Goal: Book appointment/travel/reservation

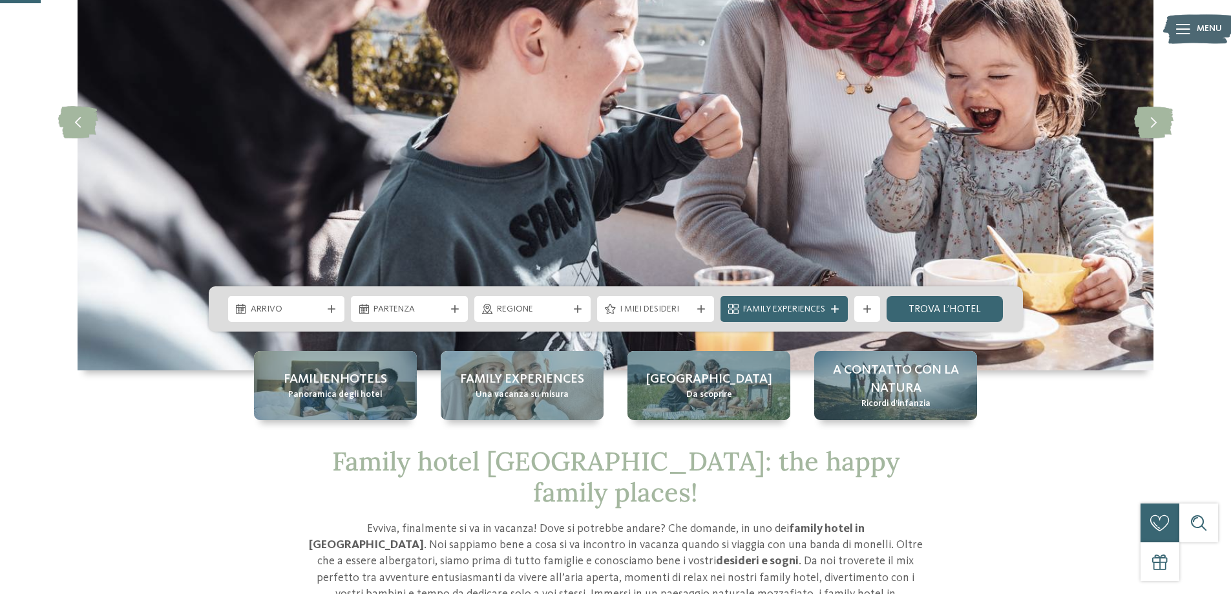
scroll to position [194, 0]
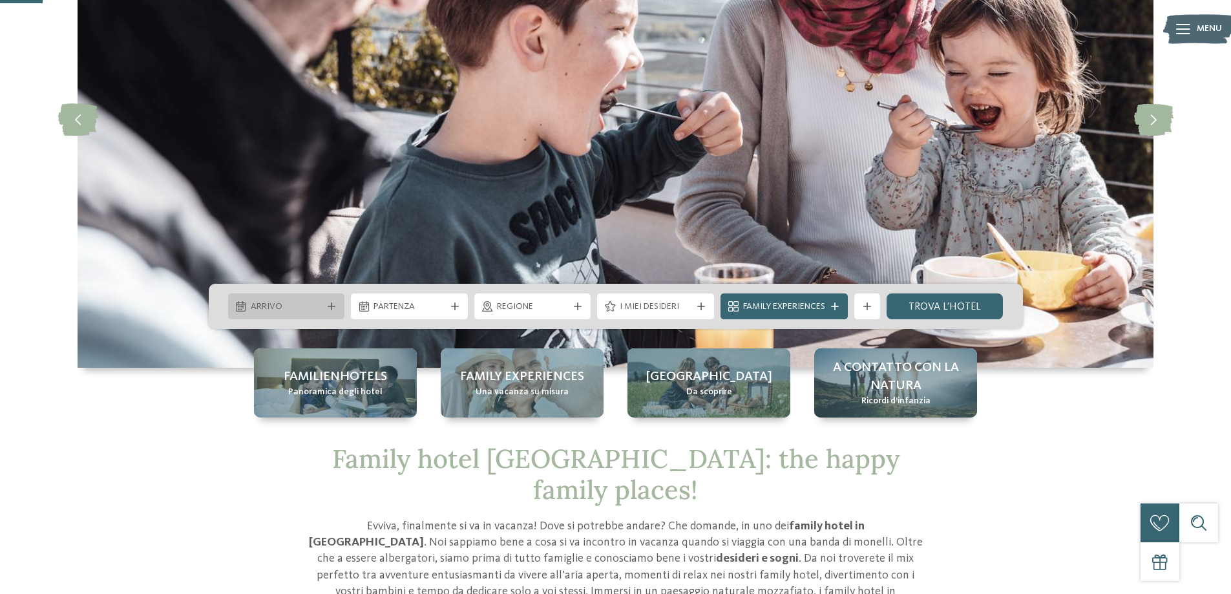
click at [328, 304] on icon at bounding box center [332, 306] width 8 height 8
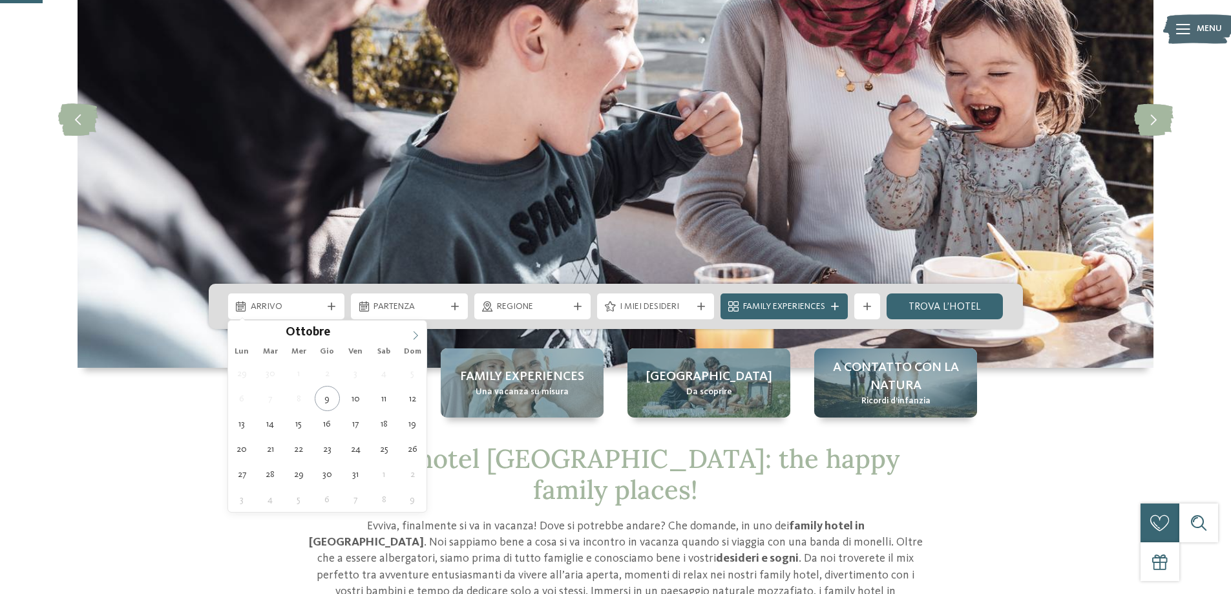
click at [411, 338] on icon at bounding box center [415, 335] width 9 height 9
click at [411, 333] on icon at bounding box center [415, 335] width 9 height 9
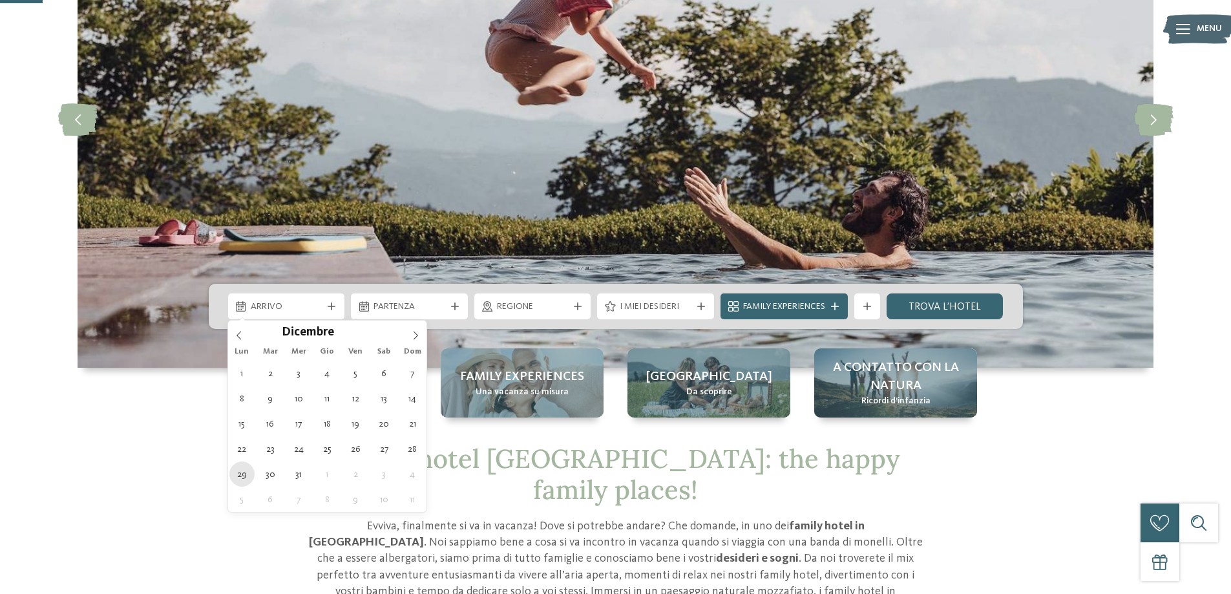
type div "[DATE]"
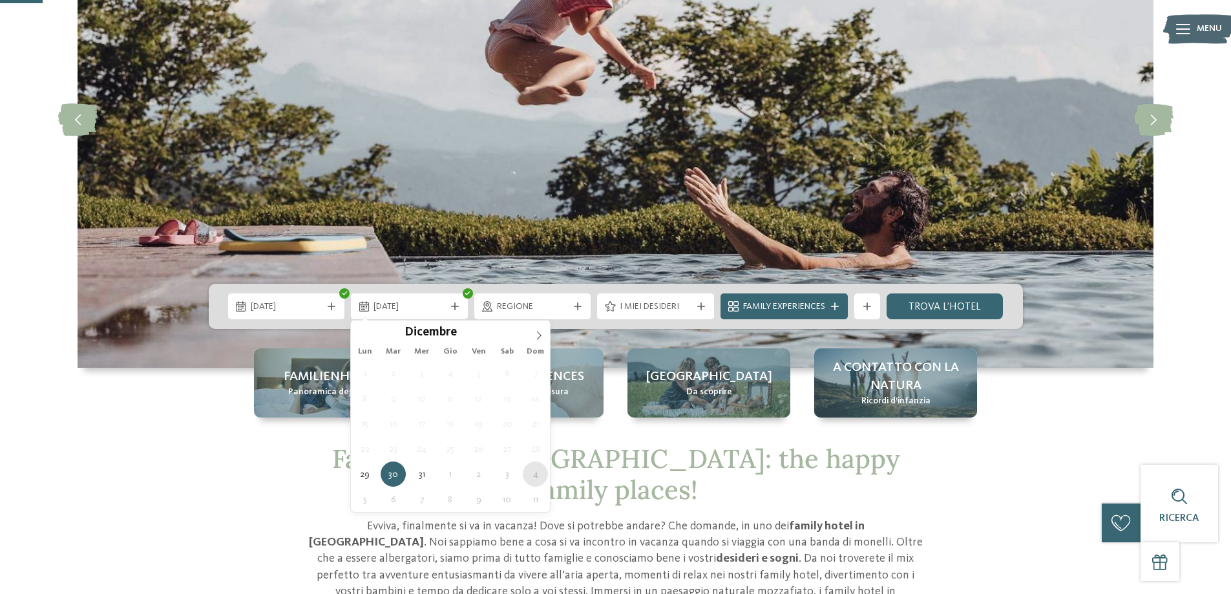
type div "[DATE]"
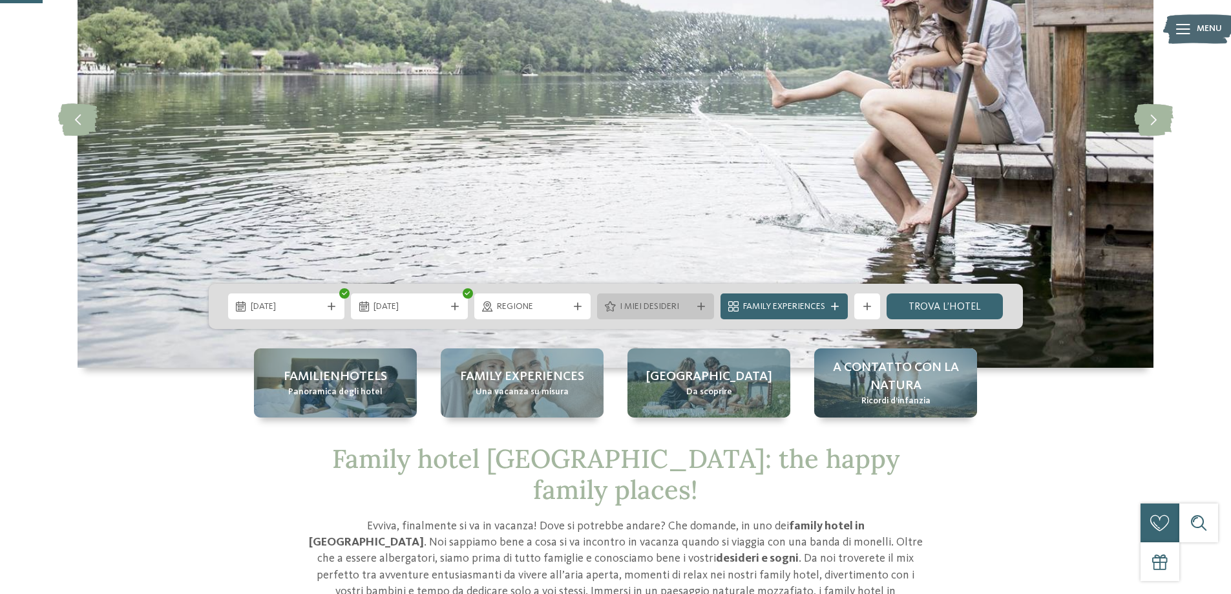
click at [664, 311] on span "I miei desideri" at bounding box center [656, 306] width 72 height 13
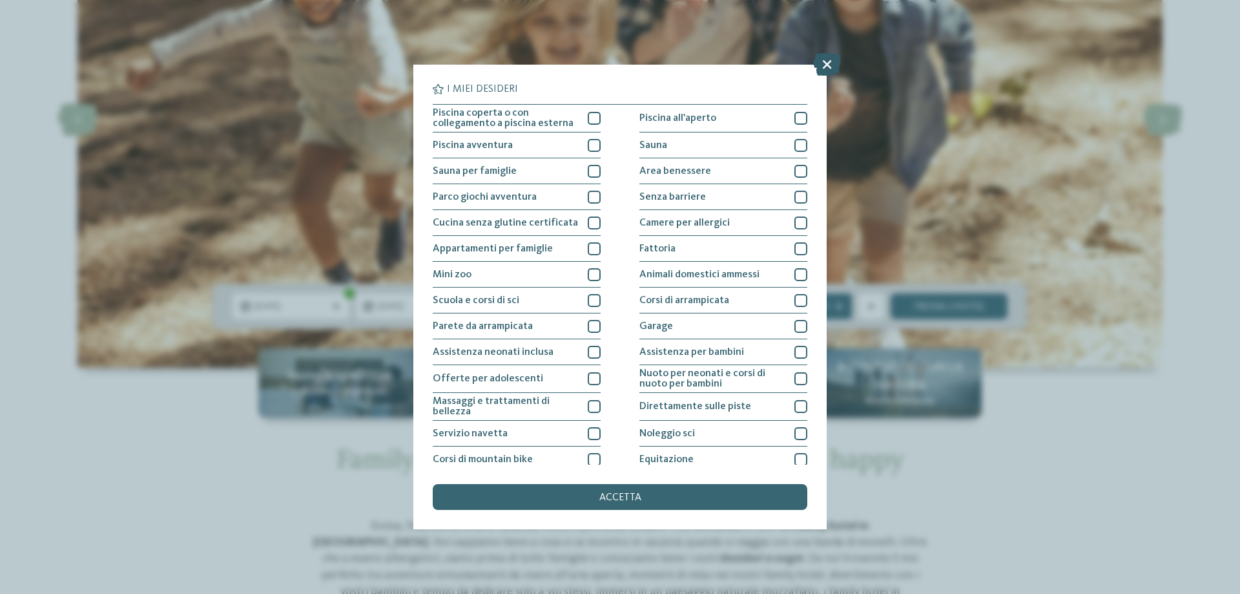
click at [824, 69] on icon at bounding box center [827, 64] width 28 height 23
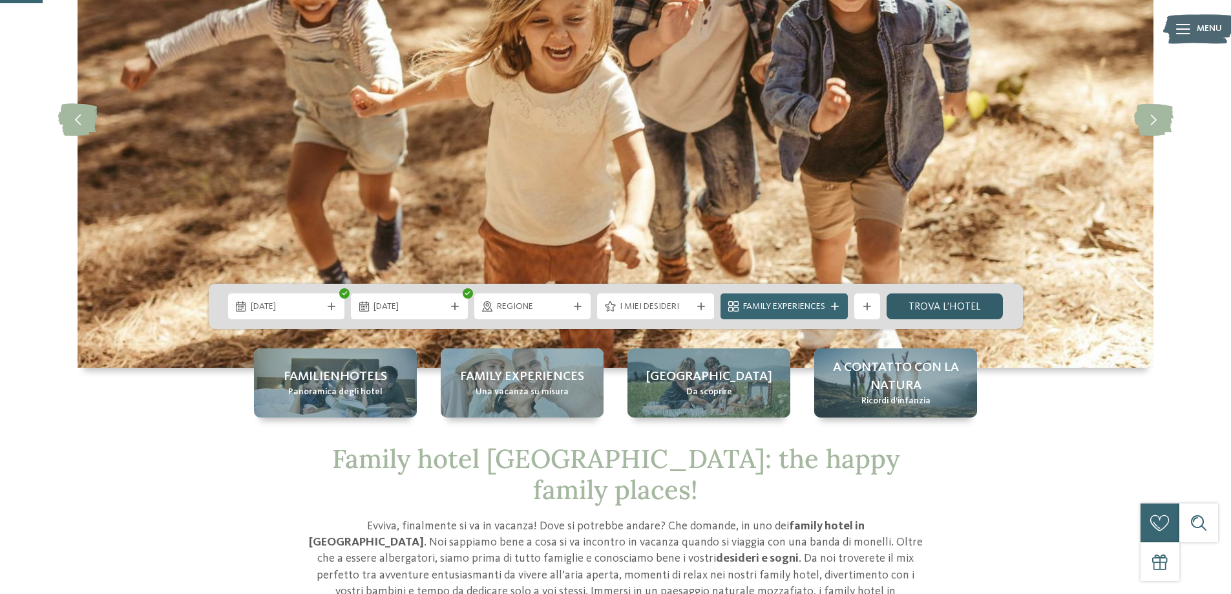
click at [934, 308] on link "trova l’hotel" at bounding box center [944, 306] width 117 height 26
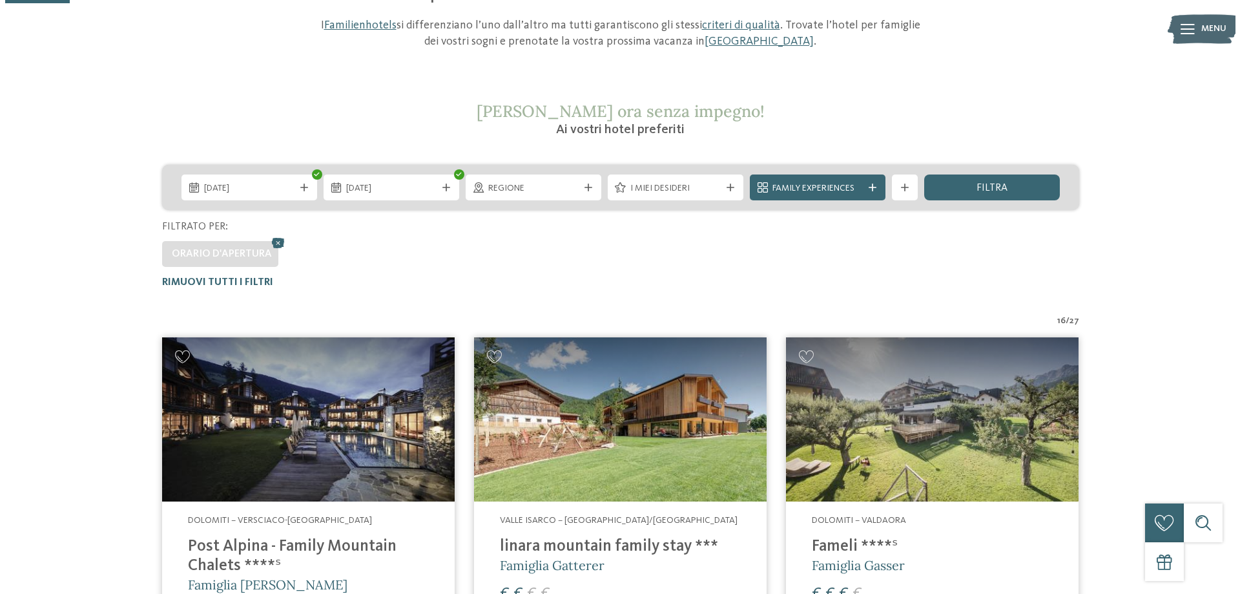
scroll to position [165, 0]
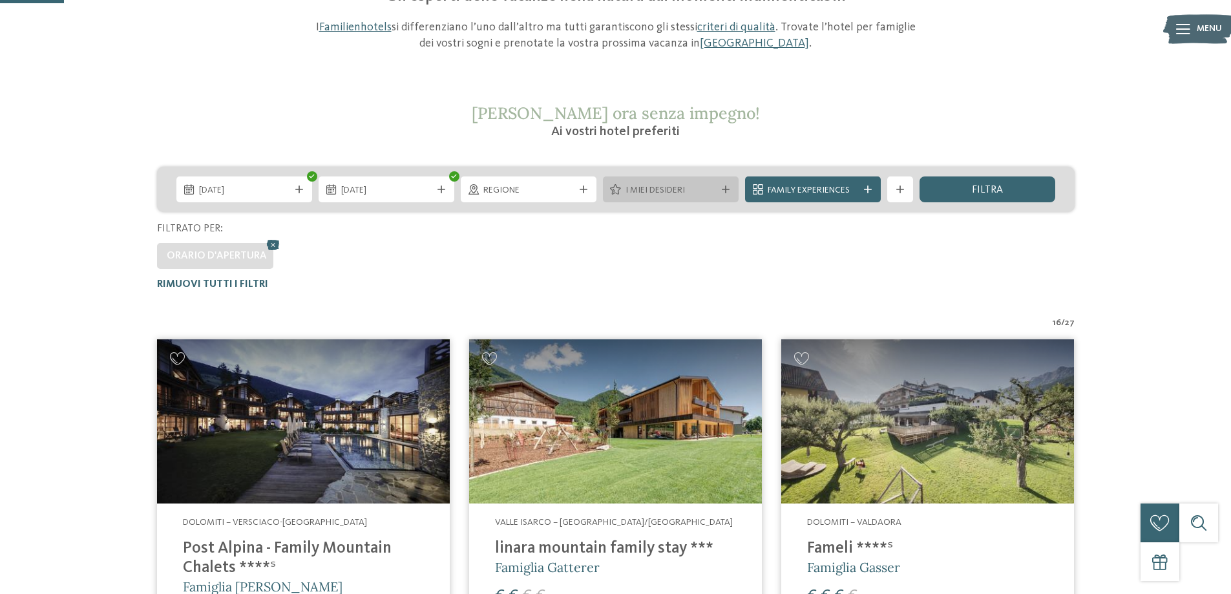
click at [662, 190] on span "I miei desideri" at bounding box center [670, 190] width 90 height 13
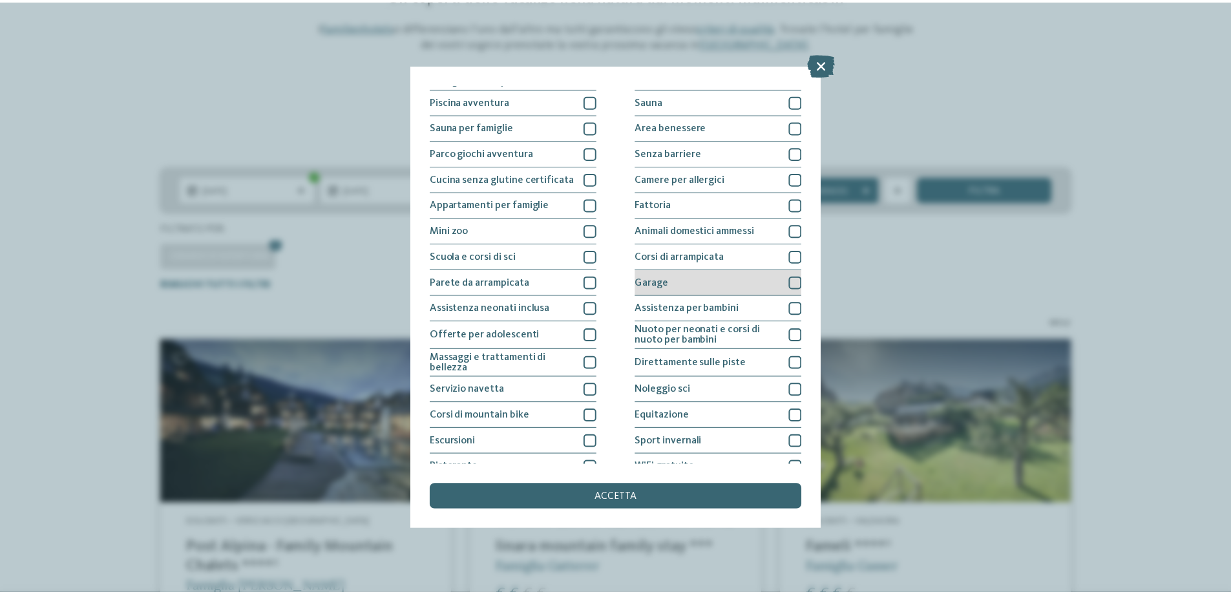
scroll to position [21, 0]
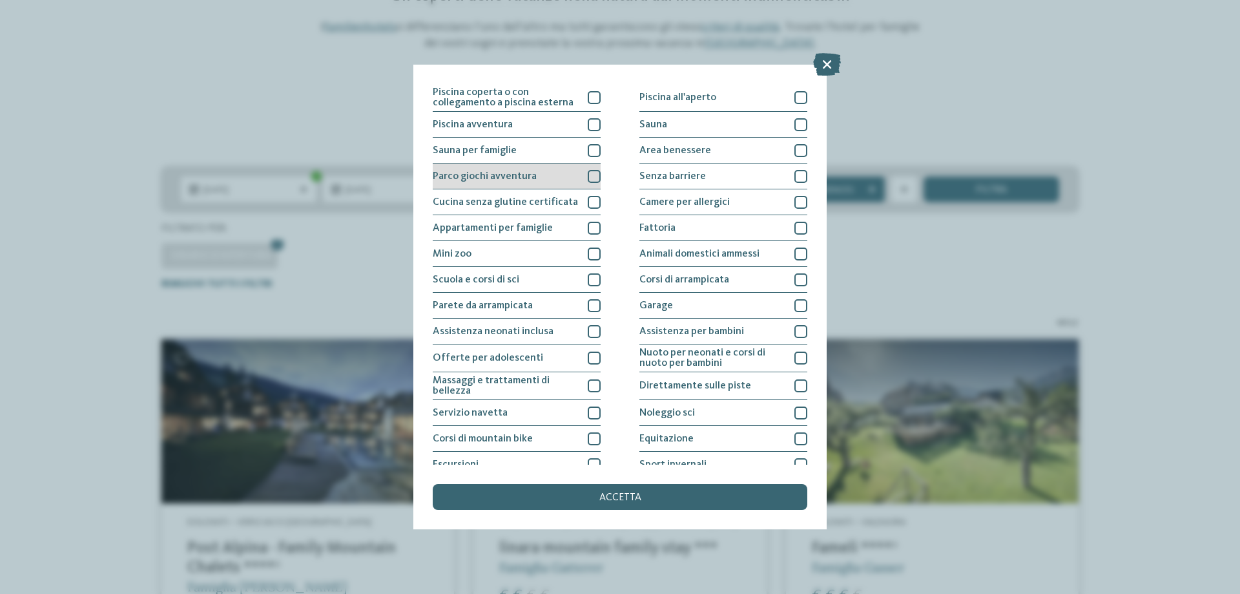
click at [589, 180] on div at bounding box center [594, 176] width 13 height 13
click at [592, 152] on div at bounding box center [594, 150] width 13 height 13
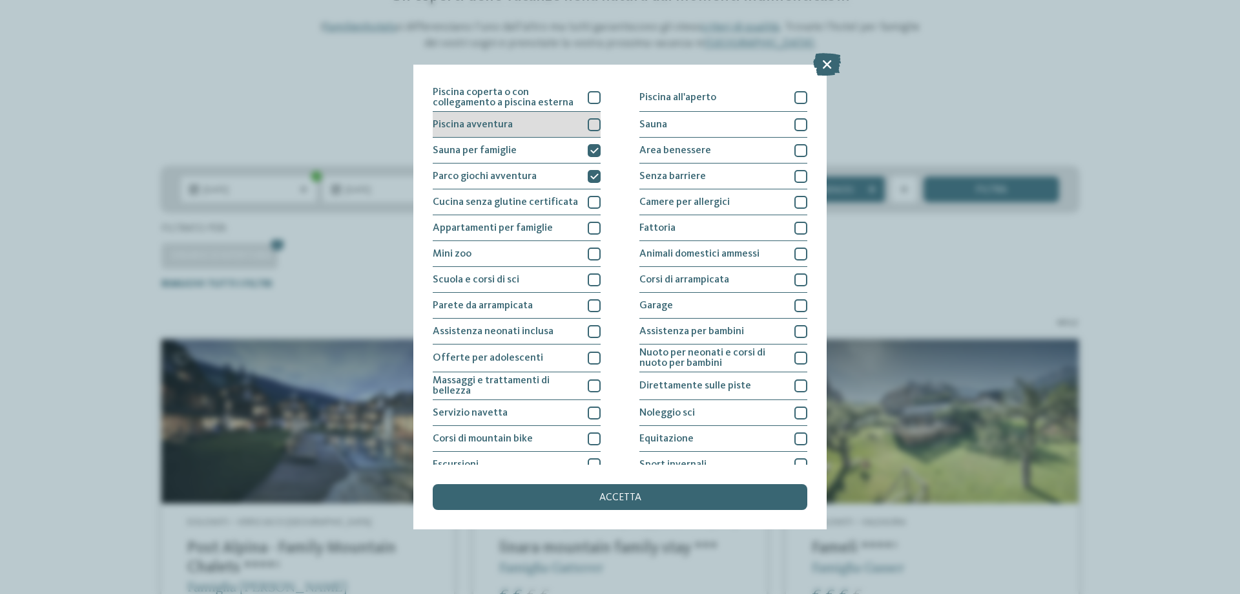
click at [592, 125] on div at bounding box center [594, 124] width 13 height 13
click at [613, 496] on span "accetta" at bounding box center [621, 497] width 42 height 10
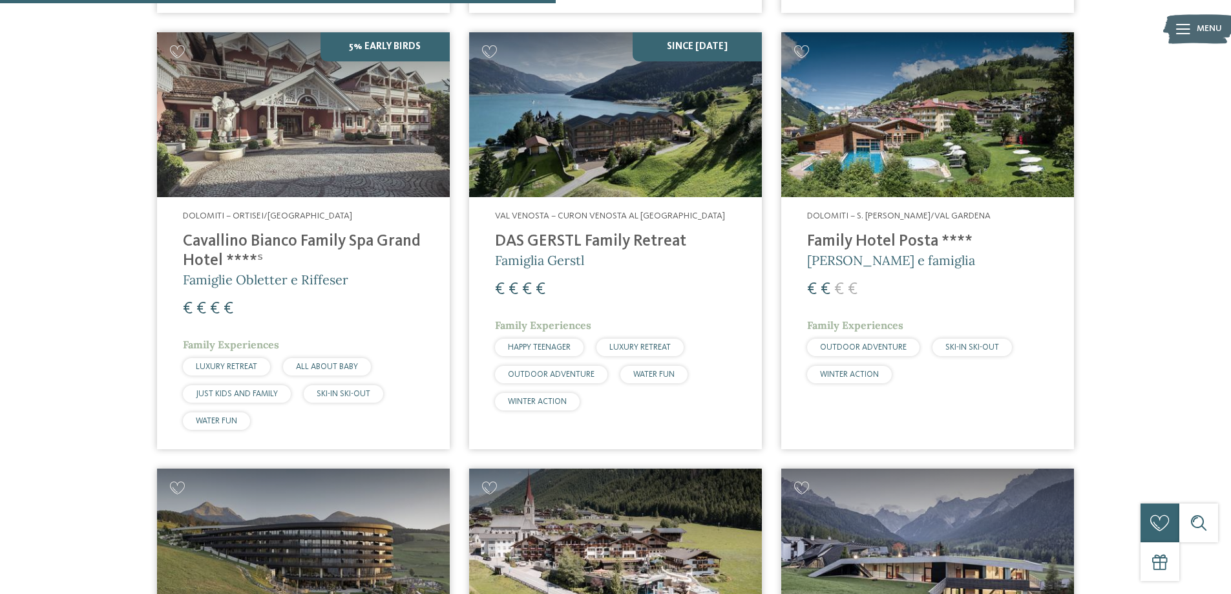
scroll to position [876, 0]
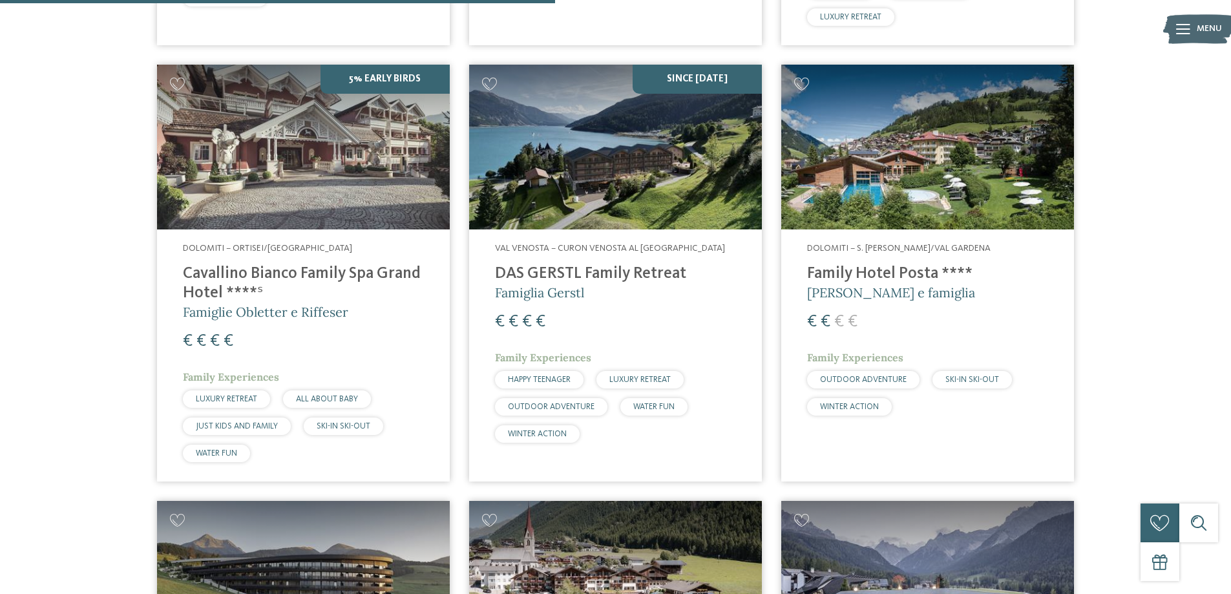
click at [881, 273] on h4 "Family Hotel Posta ****" at bounding box center [927, 273] width 241 height 19
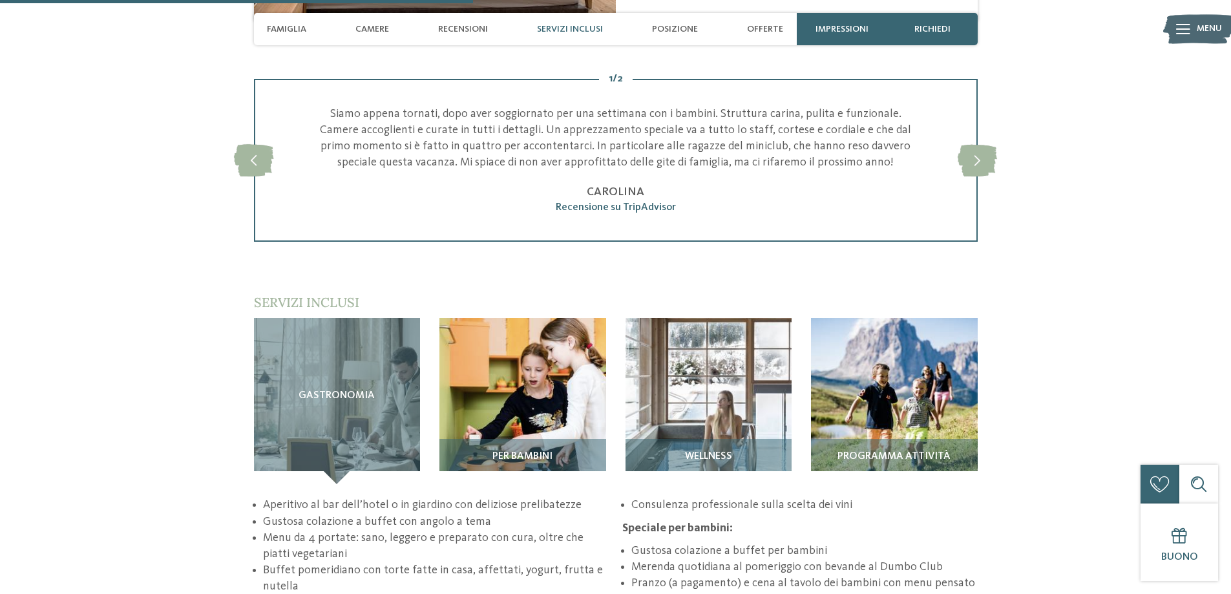
scroll to position [1680, 0]
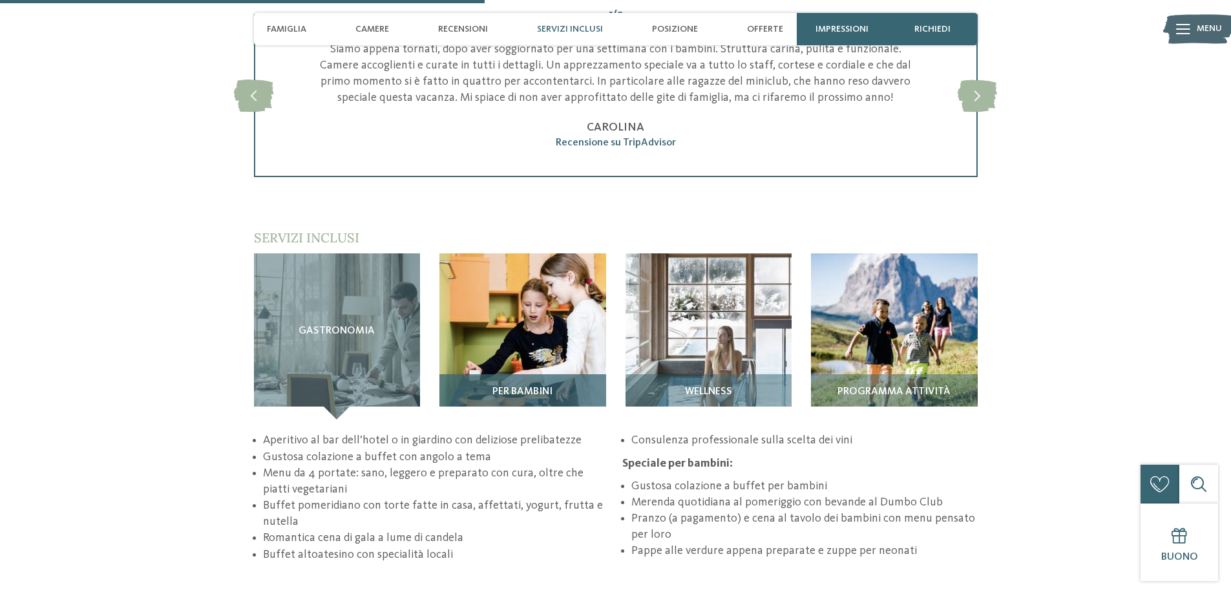
click at [531, 337] on img at bounding box center [522, 336] width 167 height 167
